Goal: Information Seeking & Learning: Learn about a topic

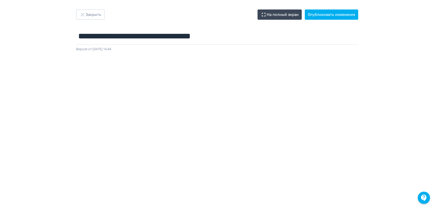
scroll to position [3, 0]
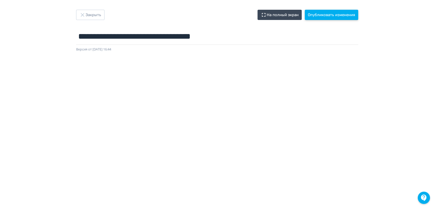
click at [343, 12] on button "Опубликовать изменения" at bounding box center [331, 15] width 53 height 10
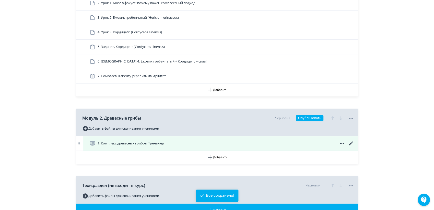
scroll to position [184, 0]
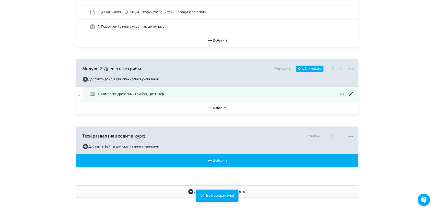
click at [138, 94] on span "1. Комплекс древесных грибов_Тренажер" at bounding box center [131, 93] width 66 height 5
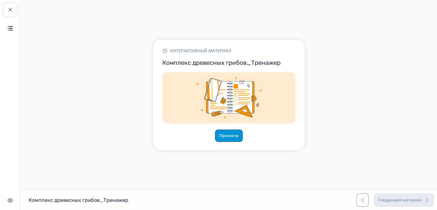
click at [228, 138] on button "Просмотр" at bounding box center [229, 135] width 28 height 12
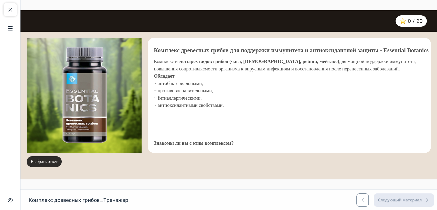
click at [51, 162] on button "Выбрать ответ" at bounding box center [44, 161] width 35 height 11
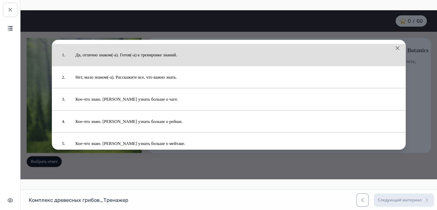
click at [119, 56] on button "Да, отлично знаком(-а). Готов(-а) к тренировке знаний." at bounding box center [235, 55] width 330 height 17
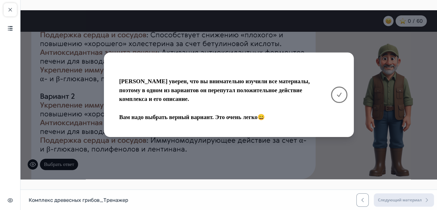
drag, startPoint x: 340, startPoint y: 94, endPoint x: 333, endPoint y: 96, distance: 6.9
click at [340, 94] on icon at bounding box center [339, 95] width 6 height 6
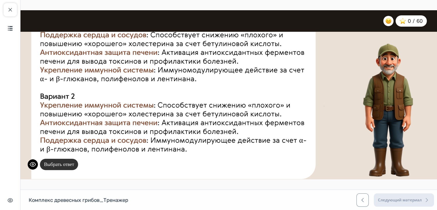
click at [60, 164] on button "Выбрать ответ" at bounding box center [59, 165] width 38 height 12
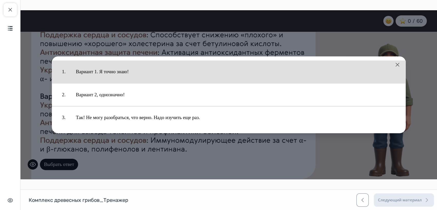
click at [98, 74] on button "Вариант 1. Я точно знаю!" at bounding box center [236, 72] width 330 height 18
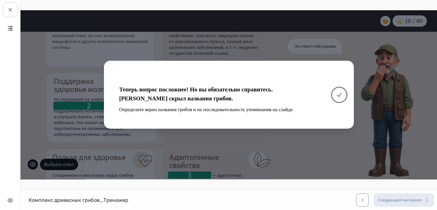
click at [336, 95] on icon at bounding box center [339, 95] width 6 height 6
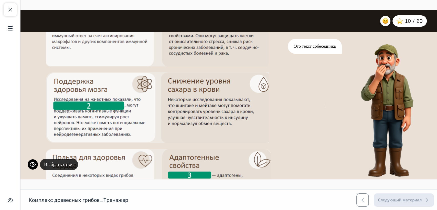
click at [67, 163] on button "Выбрать ответ" at bounding box center [59, 165] width 38 height 12
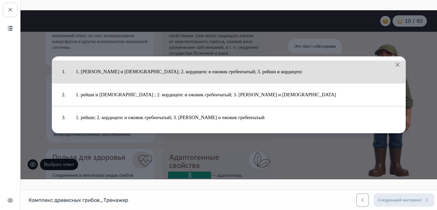
click at [179, 77] on button "1. [PERSON_NAME] и [DEMOGRAPHIC_DATA]; 2. кордицепс и ежовик гребенчатый; 3. ре…" at bounding box center [236, 72] width 330 height 18
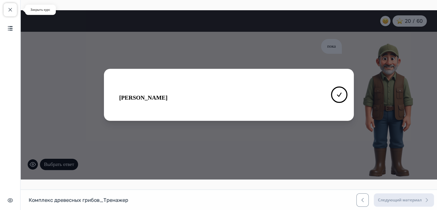
click at [8, 10] on span "button" at bounding box center [10, 10] width 6 height 6
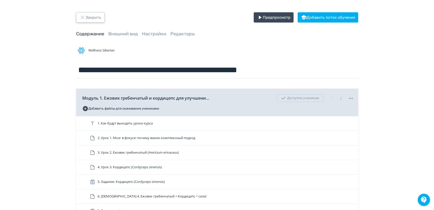
click at [84, 17] on icon "button" at bounding box center [83, 17] width 6 height 6
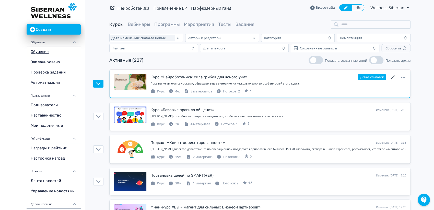
click at [392, 76] on icon at bounding box center [393, 77] width 6 height 6
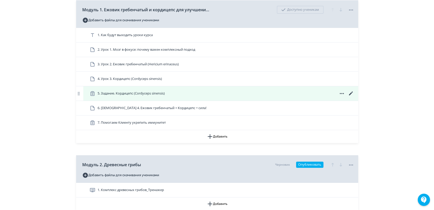
scroll to position [170, 0]
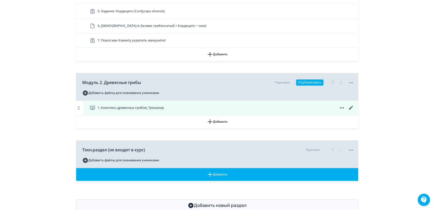
click at [349, 107] on icon at bounding box center [351, 108] width 6 height 6
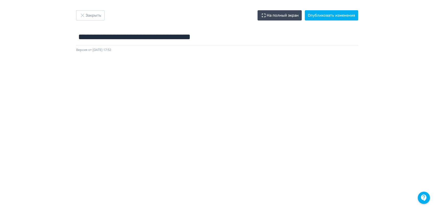
scroll to position [2, 0]
click at [342, 14] on button "Опубликовать изменения" at bounding box center [331, 15] width 53 height 10
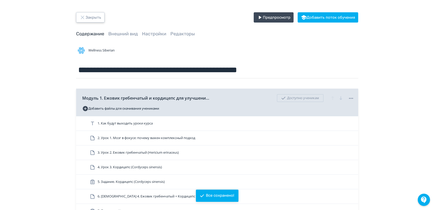
click at [92, 18] on button "Закрыть" at bounding box center [90, 17] width 28 height 10
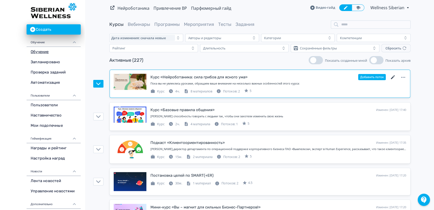
click at [393, 77] on icon at bounding box center [393, 77] width 4 height 4
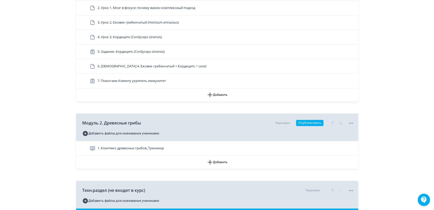
scroll to position [170, 0]
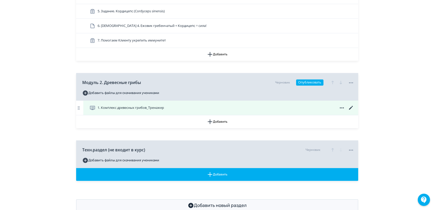
click at [350, 106] on icon at bounding box center [351, 108] width 6 height 6
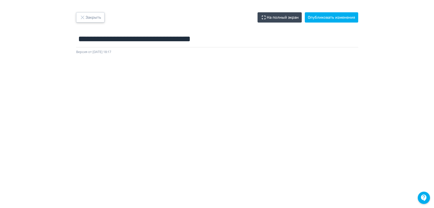
click at [89, 18] on button "Закрыть" at bounding box center [90, 17] width 28 height 10
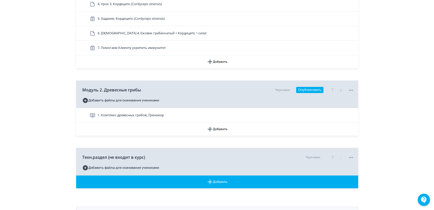
scroll to position [184, 0]
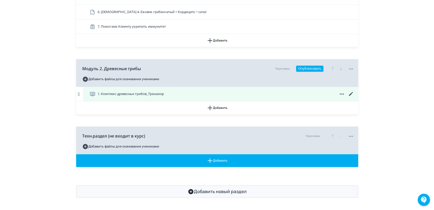
click at [114, 95] on span "1. Комплекс древесных грибов_Тренажер" at bounding box center [131, 93] width 66 height 5
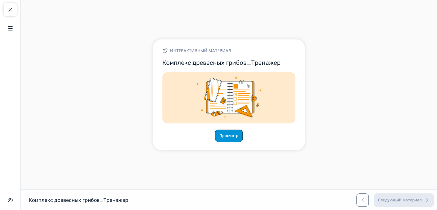
click at [234, 137] on button "Просмотр" at bounding box center [229, 135] width 28 height 12
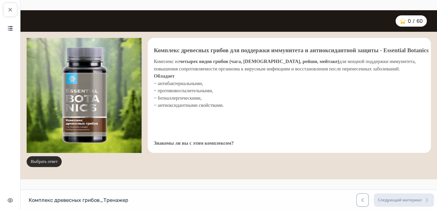
click at [59, 161] on button "Выбрать ответ" at bounding box center [44, 161] width 35 height 11
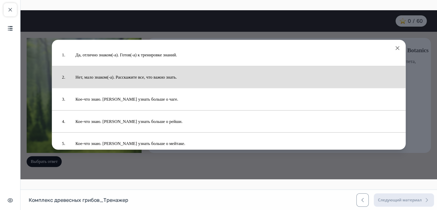
click at [138, 76] on button "Нет, мало знаком(-а). Расскажите все, что важно знать." at bounding box center [235, 77] width 330 height 17
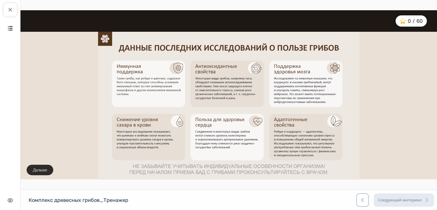
click at [37, 168] on button "Дальше" at bounding box center [40, 169] width 27 height 11
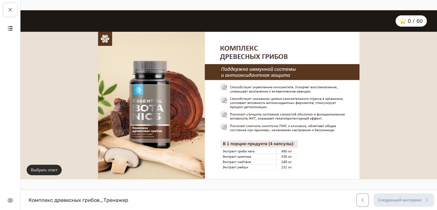
click at [46, 168] on button "Выбрать ответ" at bounding box center [44, 169] width 35 height 11
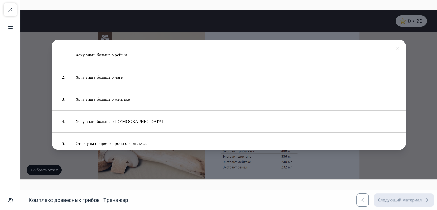
click at [398, 47] on icon at bounding box center [397, 48] width 4 height 4
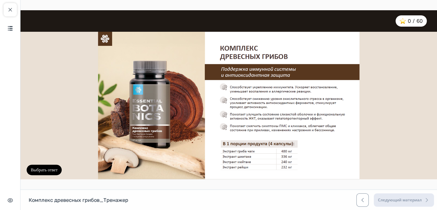
click at [37, 165] on button "Выбрать ответ" at bounding box center [44, 169] width 35 height 11
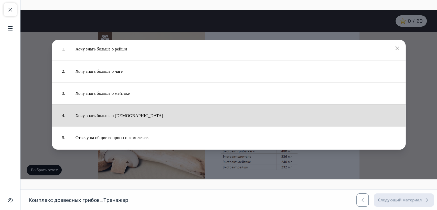
scroll to position [9, 0]
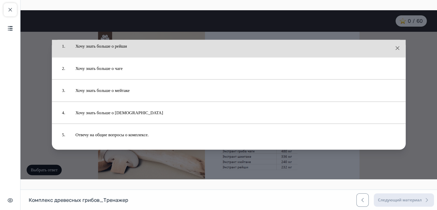
click at [99, 43] on button "Хочу знать больше о рейши" at bounding box center [235, 46] width 330 height 17
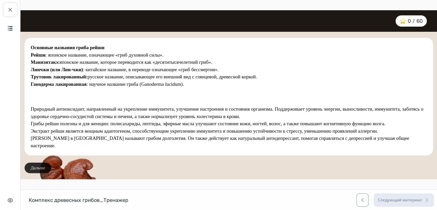
click at [36, 168] on button "Дальше" at bounding box center [38, 167] width 27 height 11
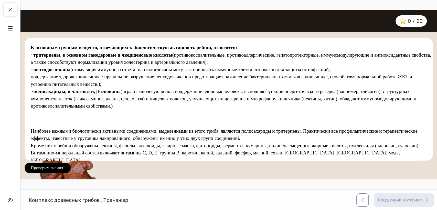
click at [36, 168] on button "Проверим знания!" at bounding box center [48, 167] width 46 height 11
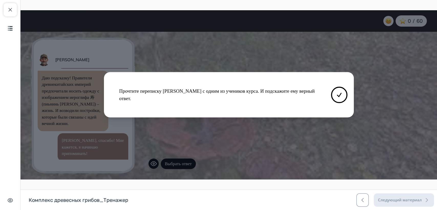
scroll to position [74, 0]
click at [339, 92] on icon at bounding box center [339, 95] width 6 height 6
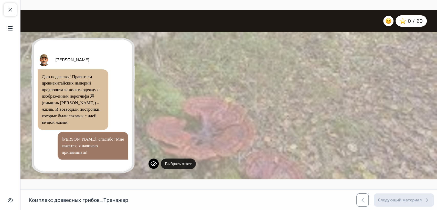
click at [190, 161] on button "Выбрать ответ" at bounding box center [178, 163] width 35 height 11
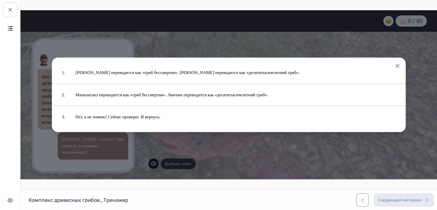
scroll to position [0, 0]
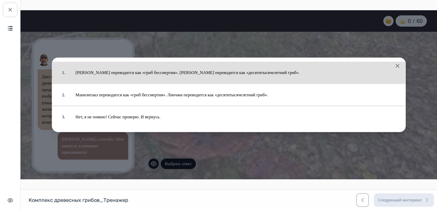
click at [149, 72] on button "[PERSON_NAME] переводится как «гриб бессмертия». [PERSON_NAME] переводится как …" at bounding box center [235, 72] width 330 height 17
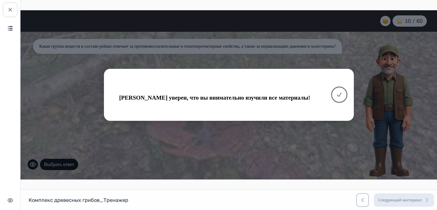
click at [340, 95] on icon at bounding box center [339, 95] width 6 height 6
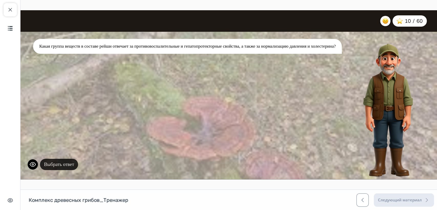
click at [61, 165] on button "Выбрать ответ" at bounding box center [59, 165] width 38 height 12
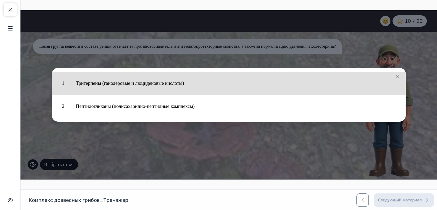
click at [144, 82] on button "Тритерпены (ганодеровые и люциденовые кислоты)" at bounding box center [236, 83] width 330 height 18
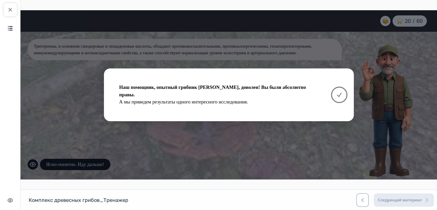
click at [342, 92] on icon at bounding box center [339, 95] width 6 height 6
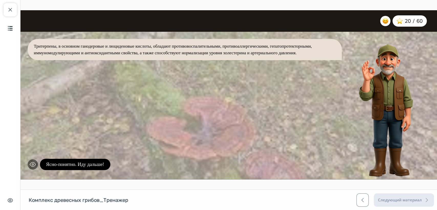
click at [34, 162] on icon at bounding box center [33, 164] width 6 height 5
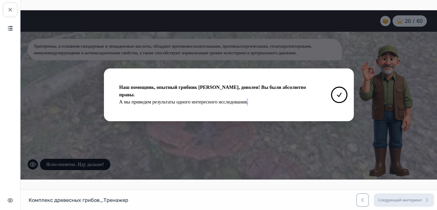
drag, startPoint x: 247, startPoint y: 99, endPoint x: 252, endPoint y: 99, distance: 4.9
click at [248, 100] on p "А мы приведем результаты одного интересного исследования." at bounding box center [218, 101] width 198 height 7
click at [254, 99] on p "А мы приведем результаты одного интересного исследования." at bounding box center [218, 101] width 198 height 7
click at [260, 94] on p "Наш помощник, опытный грибник [PERSON_NAME], доволен! Вы были абсолютно правы." at bounding box center [218, 91] width 198 height 15
click at [261, 98] on p "А мы приведем результаты одного интересного исследования." at bounding box center [218, 101] width 198 height 7
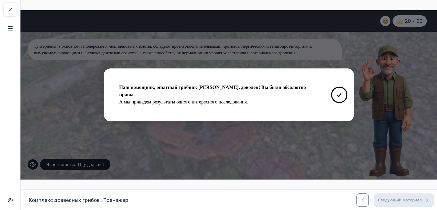
click at [261, 98] on p "А мы приведем результаты одного интересного исследования." at bounding box center [218, 101] width 198 height 7
click at [251, 99] on p "А мы приведем результаты одного интересного исследования." at bounding box center [218, 101] width 198 height 7
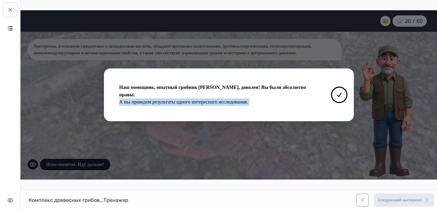
click at [251, 99] on p "А мы приведем результаты одного интересного исследования." at bounding box center [218, 101] width 198 height 7
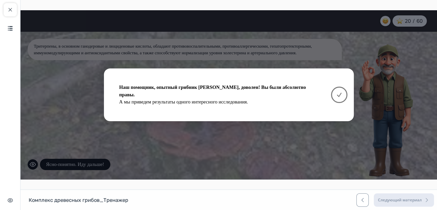
click at [338, 94] on icon at bounding box center [339, 95] width 6 height 6
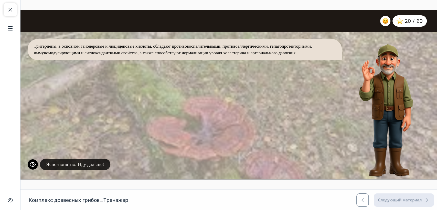
click at [74, 167] on button "Ясно-понятно. Иду дальше!" at bounding box center [75, 165] width 70 height 12
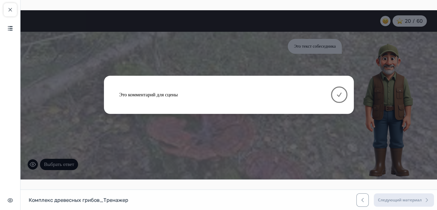
click at [337, 96] on icon at bounding box center [339, 95] width 6 height 6
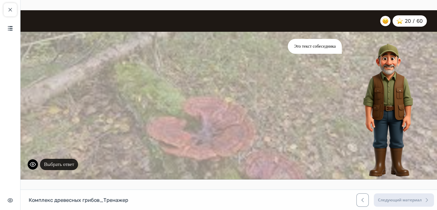
click at [63, 166] on button "Выбрать ответ" at bounding box center [59, 165] width 38 height 12
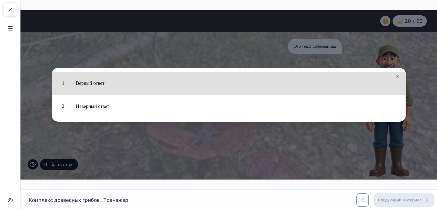
click at [94, 86] on button "Верный ответ" at bounding box center [236, 83] width 330 height 18
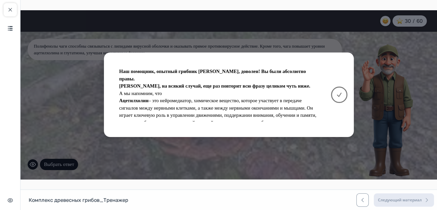
click at [340, 97] on icon at bounding box center [339, 95] width 6 height 6
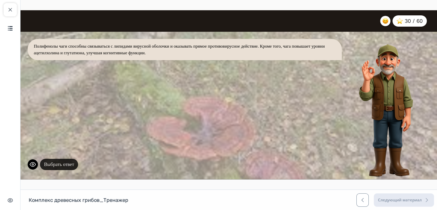
click at [68, 162] on button "Выбрать ответ" at bounding box center [59, 165] width 38 height 12
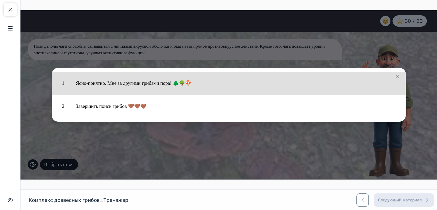
click at [112, 81] on button "Ясно-понятно. Мне за другими грибами пора! 🌲🌳🍄" at bounding box center [236, 83] width 330 height 18
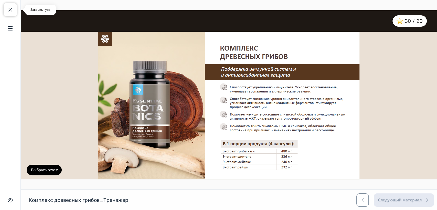
drag, startPoint x: 11, startPoint y: 7, endPoint x: 41, endPoint y: 3, distance: 30.2
click at [11, 7] on span "button" at bounding box center [10, 10] width 6 height 6
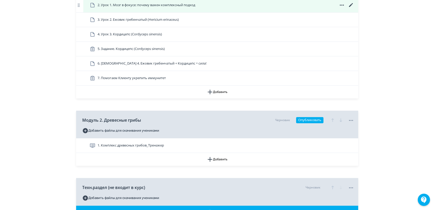
scroll to position [184, 0]
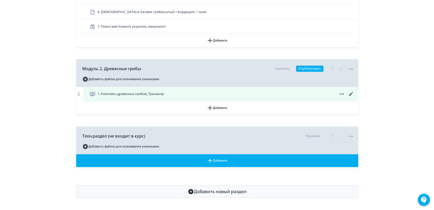
click at [349, 93] on icon at bounding box center [351, 94] width 6 height 6
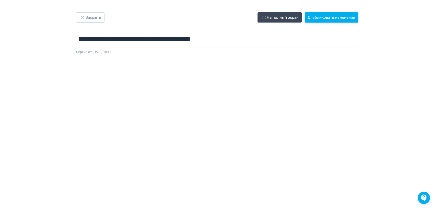
click at [344, 17] on button "Опубликовать изменения" at bounding box center [331, 17] width 53 height 10
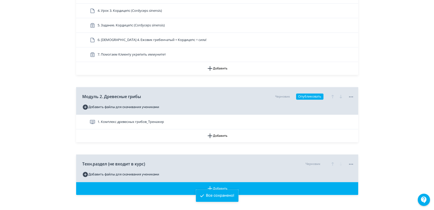
scroll to position [184, 0]
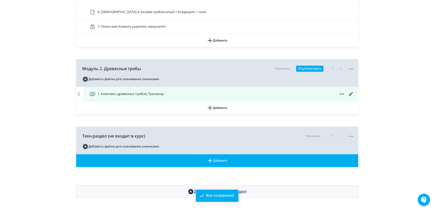
click at [138, 92] on span "1. Комплекс древесных грибов_Тренажер" at bounding box center [131, 93] width 66 height 5
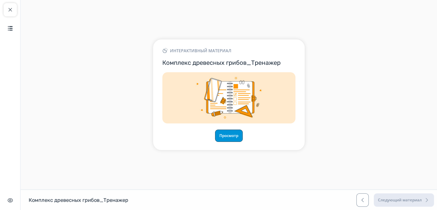
click at [231, 136] on button "Просмотр" at bounding box center [229, 135] width 28 height 12
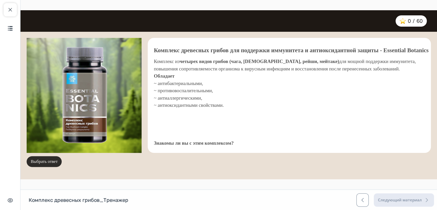
click at [44, 161] on button "Выбрать ответ" at bounding box center [44, 161] width 35 height 11
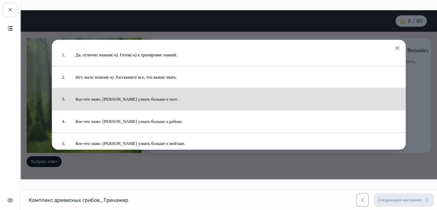
click at [121, 95] on button "Кое-что знаю. [PERSON_NAME] узнать больше о чаге." at bounding box center [235, 99] width 330 height 17
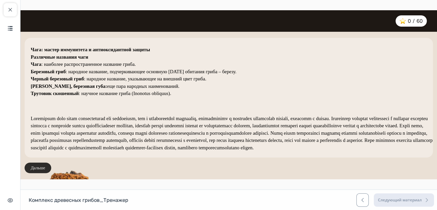
click at [43, 165] on button "Дальше" at bounding box center [38, 167] width 27 height 11
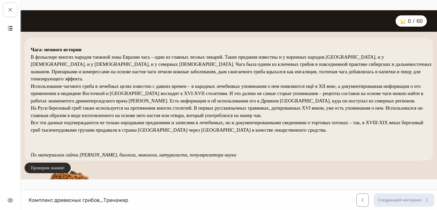
click at [42, 166] on button "Проверим знания!" at bounding box center [48, 167] width 46 height 11
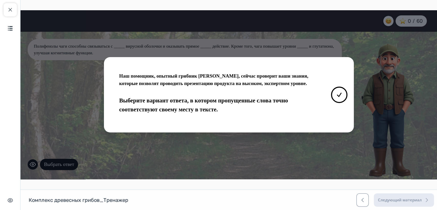
click at [338, 95] on icon at bounding box center [339, 95] width 6 height 6
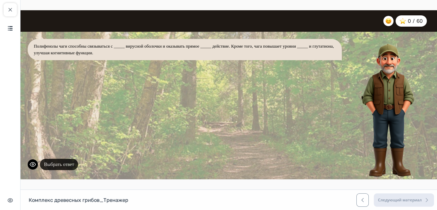
click at [60, 164] on button "Выбрать ответ" at bounding box center [59, 165] width 38 height 12
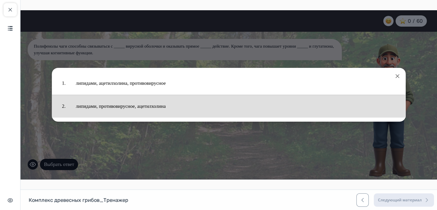
click at [127, 105] on button "липидами, противовирусное, ацетилхолина" at bounding box center [236, 106] width 330 height 18
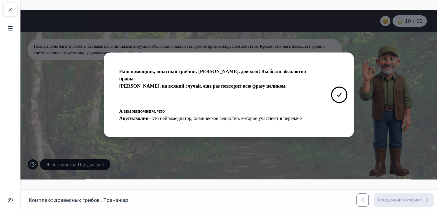
scroll to position [76, 0]
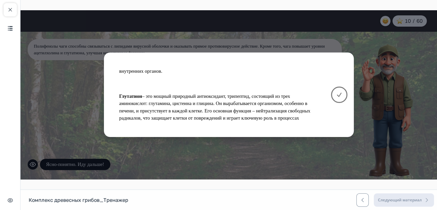
click at [339, 94] on icon at bounding box center [339, 95] width 6 height 6
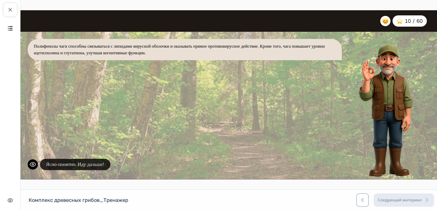
click at [91, 164] on button "Ясно-понятно. Иду дальше!" at bounding box center [75, 165] width 70 height 12
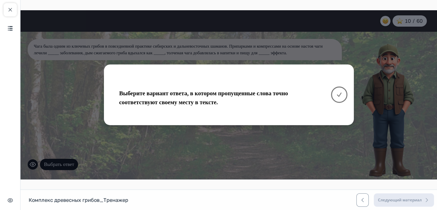
click at [338, 94] on icon at bounding box center [339, 95] width 6 height 6
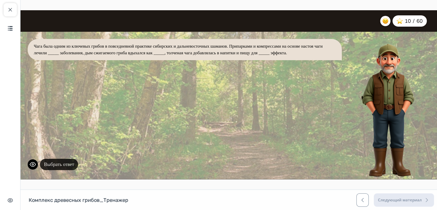
click at [63, 164] on button "Выбрать ответ" at bounding box center [59, 165] width 38 height 12
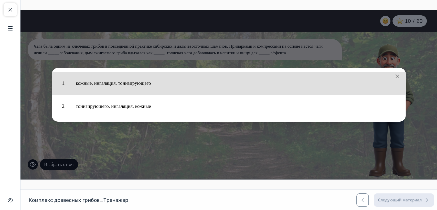
click at [145, 85] on button "кожные, ингаляция, тонизирующего" at bounding box center [236, 83] width 330 height 18
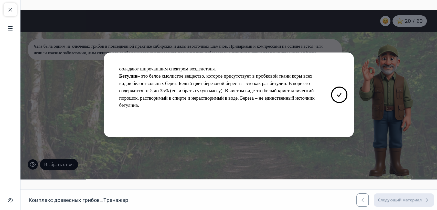
scroll to position [105, 0]
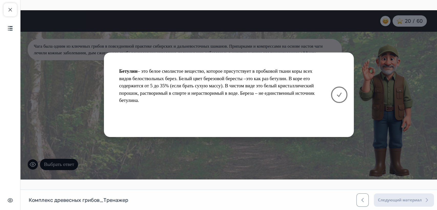
click at [341, 94] on icon at bounding box center [339, 95] width 6 height 6
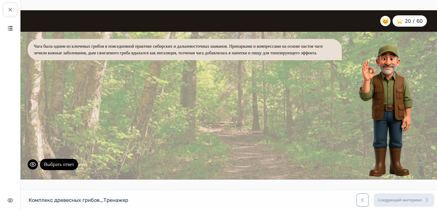
click at [69, 166] on button "Выбрать ответ" at bounding box center [59, 165] width 38 height 12
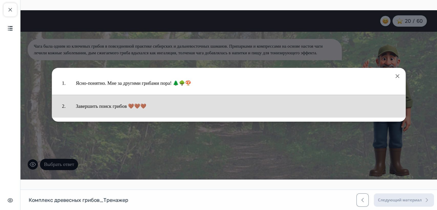
click at [115, 105] on button "Завершить поиск грибов 🤎🤎🤎" at bounding box center [236, 106] width 330 height 18
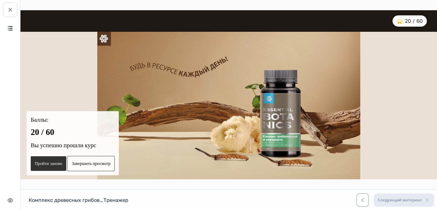
click at [38, 162] on button "Пройти заново" at bounding box center [49, 163] width 36 height 15
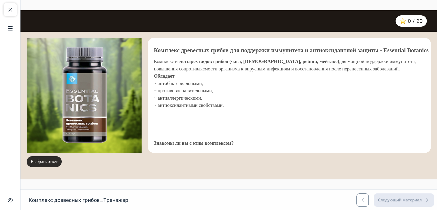
click at [48, 162] on button "Выбрать ответ" at bounding box center [44, 161] width 35 height 11
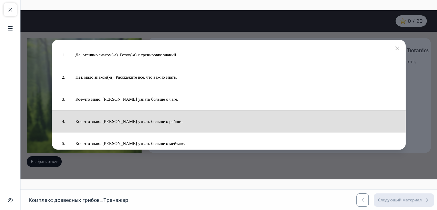
click at [141, 125] on button "Кое-что знаю. [PERSON_NAME] узнать больше о рейши." at bounding box center [235, 121] width 330 height 17
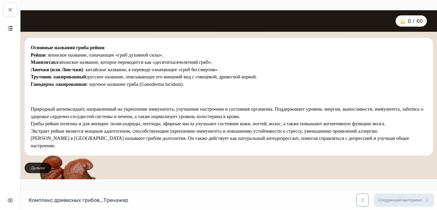
click at [42, 166] on button "Дальше" at bounding box center [38, 167] width 27 height 11
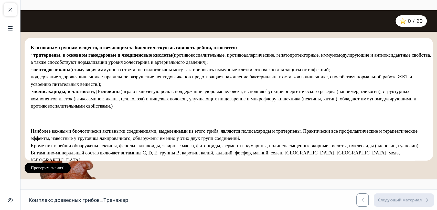
click at [42, 166] on button "Проверим знания!" at bounding box center [48, 167] width 46 height 11
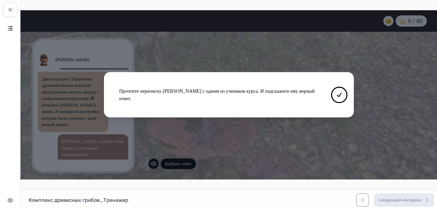
scroll to position [74, 0]
click at [340, 96] on icon at bounding box center [339, 95] width 6 height 6
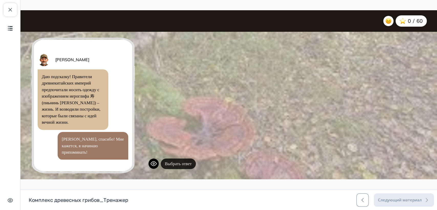
click at [171, 164] on button "Выбрать ответ" at bounding box center [178, 163] width 35 height 11
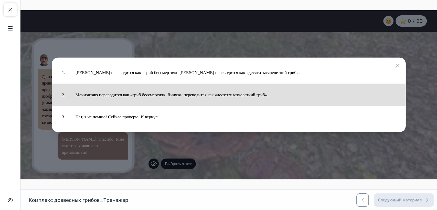
click at [133, 95] on button "Маннэнтакэ переводится как «гриб бессмертия». Линчжи переводится как «десятитыс…" at bounding box center [235, 94] width 330 height 17
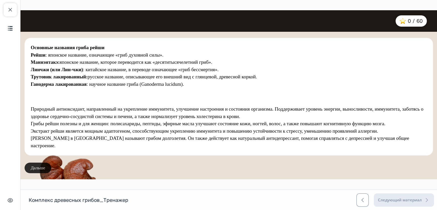
click at [48, 166] on button "Дальше" at bounding box center [38, 167] width 27 height 11
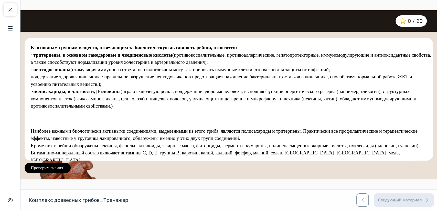
click at [48, 166] on button "Проверим знания!" at bounding box center [48, 167] width 46 height 11
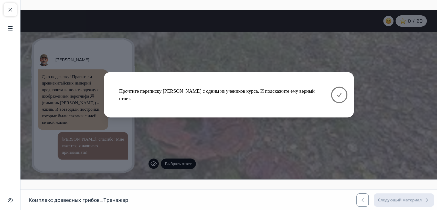
drag, startPoint x: 349, startPoint y: 94, endPoint x: 333, endPoint y: 93, distance: 15.1
click at [348, 94] on div "Прочтите переписку [PERSON_NAME] с одним из учеников курса. И подскажите ему ве…" at bounding box center [229, 94] width 250 height 45
drag, startPoint x: 338, startPoint y: 94, endPoint x: 310, endPoint y: 84, distance: 29.7
click at [338, 93] on icon at bounding box center [339, 95] width 6 height 6
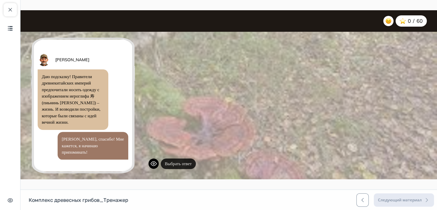
click at [181, 166] on button "Выбрать ответ" at bounding box center [178, 163] width 35 height 11
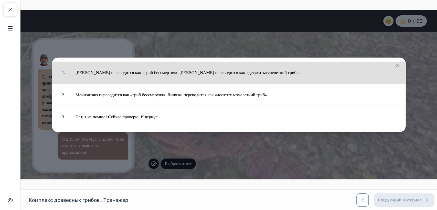
click at [164, 72] on button "[PERSON_NAME] переводится как «гриб бессмертия». [PERSON_NAME] переводится как …" at bounding box center [235, 72] width 330 height 17
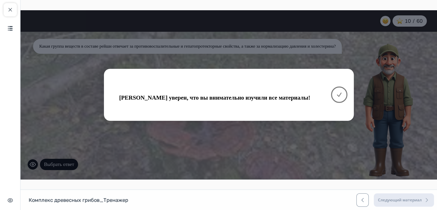
click at [337, 94] on icon at bounding box center [339, 95] width 4 height 4
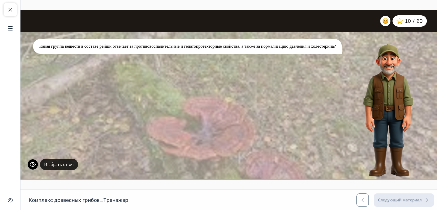
click at [67, 162] on button "Выбрать ответ" at bounding box center [59, 165] width 38 height 12
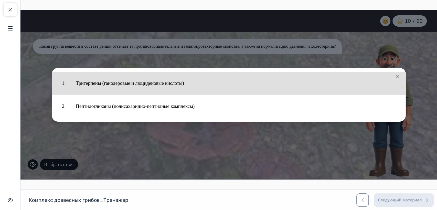
click at [112, 81] on button "Тритерпены (ганодеровые и люциденовые кислоты)" at bounding box center [236, 83] width 330 height 18
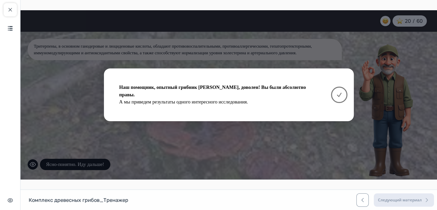
click at [343, 92] on button at bounding box center [339, 94] width 16 height 16
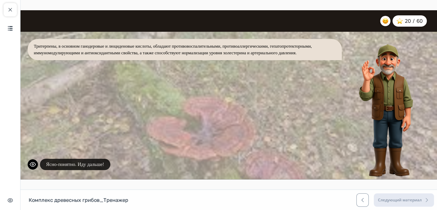
click at [86, 164] on button "Ясно-понятно. Иду дальше!" at bounding box center [75, 165] width 70 height 12
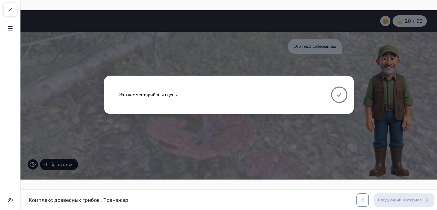
click at [340, 93] on icon at bounding box center [339, 95] width 6 height 6
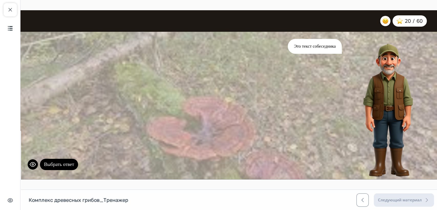
drag, startPoint x: 11, startPoint y: 12, endPoint x: 18, endPoint y: 14, distance: 7.1
click at [11, 12] on span "button" at bounding box center [10, 10] width 6 height 6
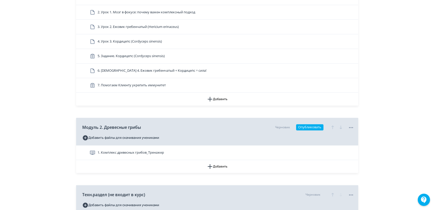
scroll to position [170, 0]
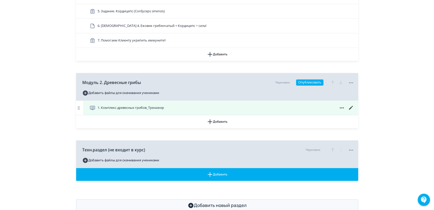
click at [350, 106] on icon at bounding box center [351, 108] width 6 height 6
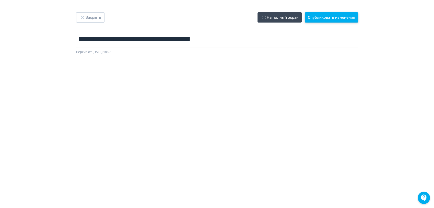
click at [314, 17] on button "Опубликовать изменения" at bounding box center [331, 17] width 53 height 10
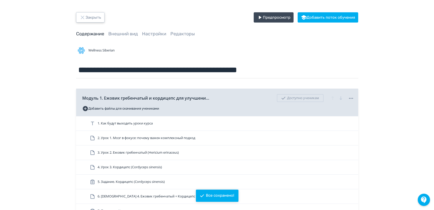
click at [95, 19] on button "Закрыть" at bounding box center [90, 17] width 28 height 10
